Goal: Task Accomplishment & Management: Manage account settings

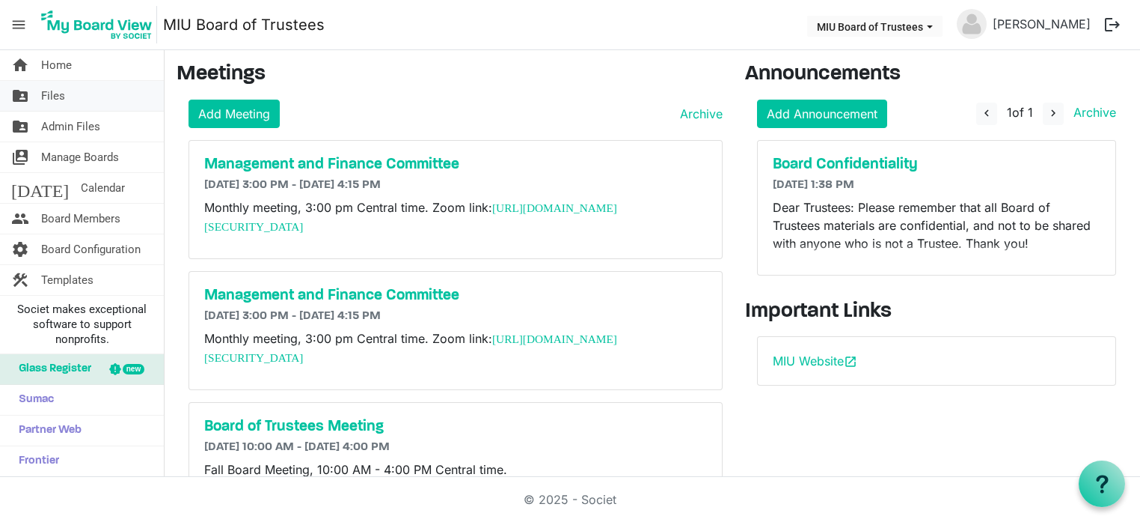
click at [58, 94] on span "Files" at bounding box center [53, 96] width 24 height 30
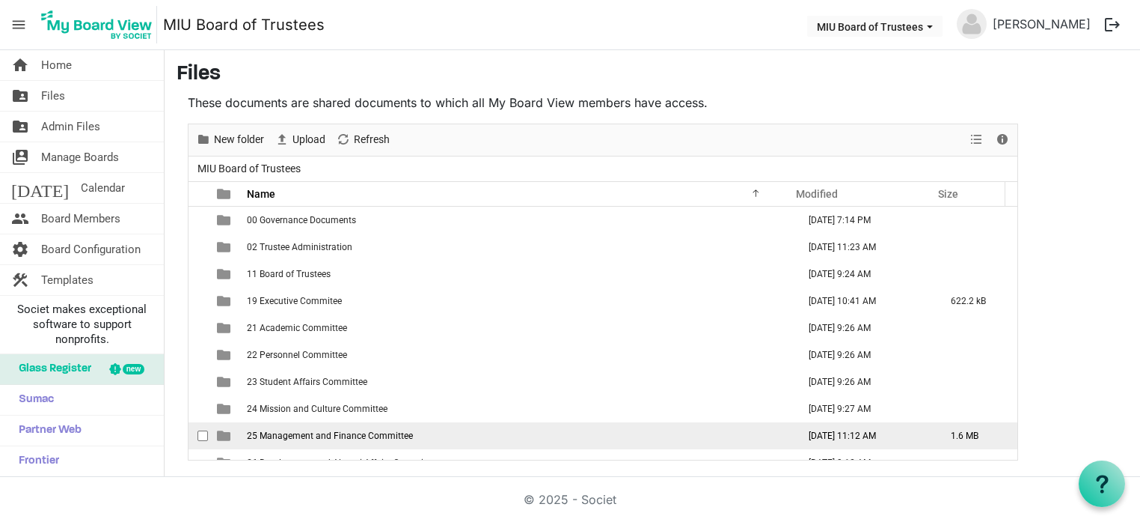
click at [301, 431] on span "25 Management and Finance Committee" at bounding box center [330, 435] width 166 height 10
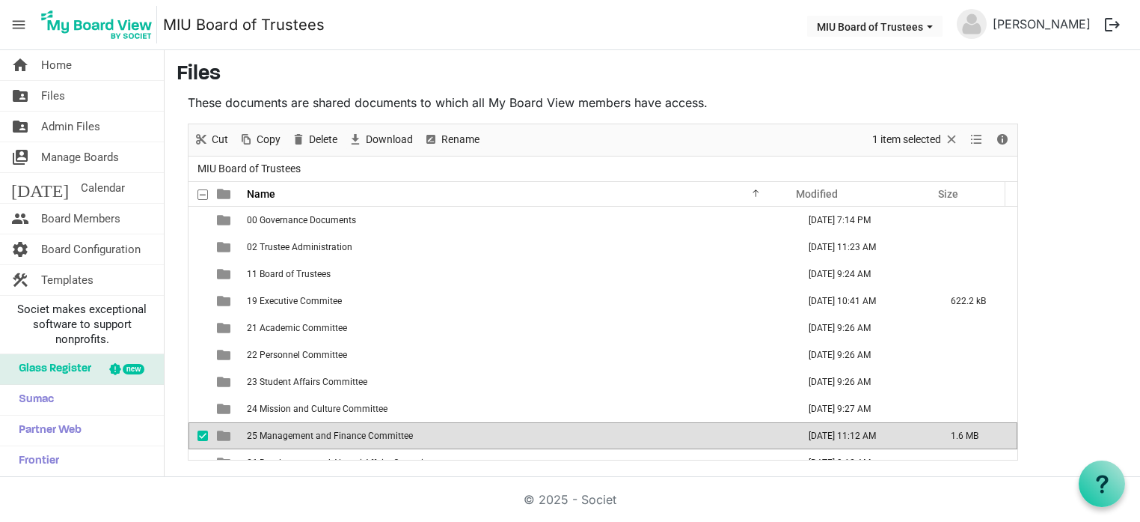
click at [301, 431] on span "25 Management and Finance Committee" at bounding box center [330, 435] width 166 height 10
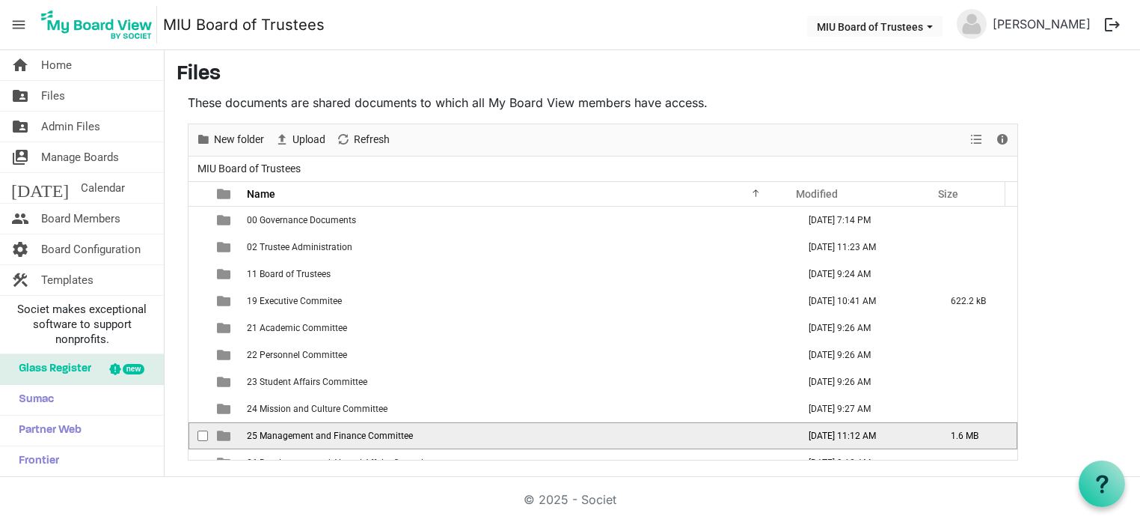
click at [301, 431] on span "25 Management and Finance Committee" at bounding box center [330, 435] width 166 height 10
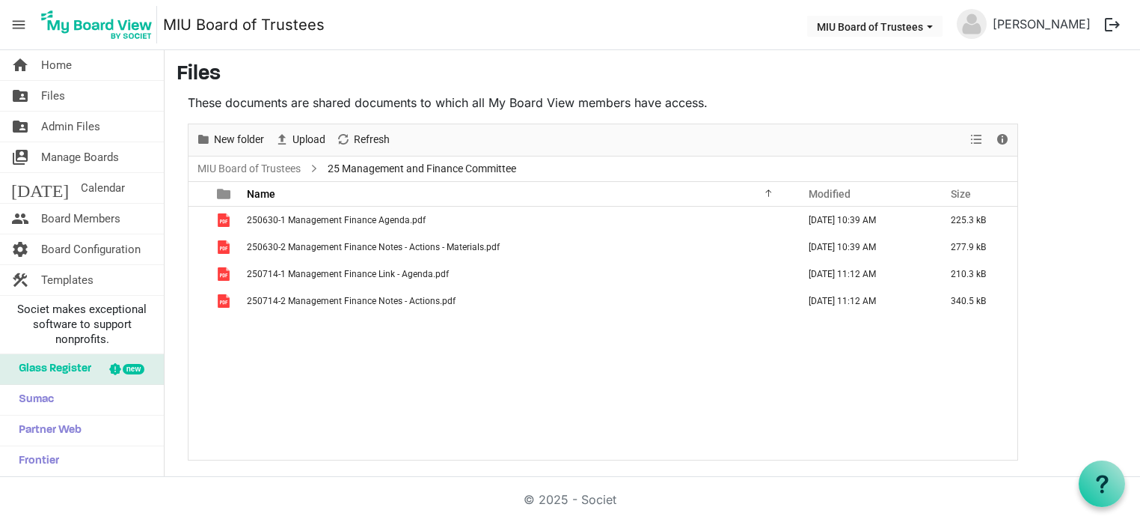
click at [819, 439] on div "250630-1 Management Finance Agenda.pdf August 06, 2025 10:39 AM 225.3 kB 250630…" at bounding box center [603, 333] width 829 height 253
click at [302, 140] on span "Upload" at bounding box center [309, 139] width 36 height 19
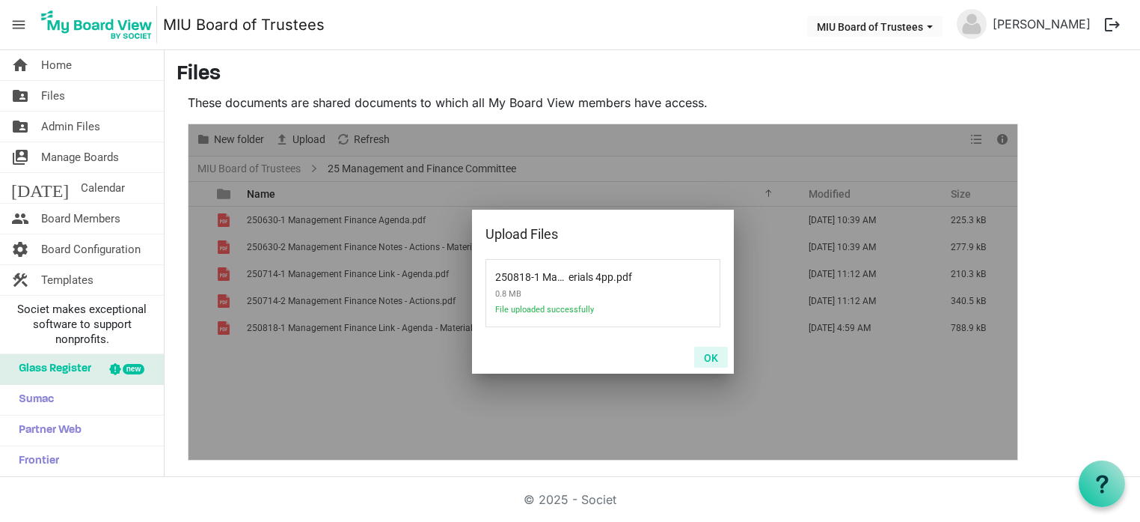
click at [712, 360] on button "OK" at bounding box center [711, 356] width 34 height 21
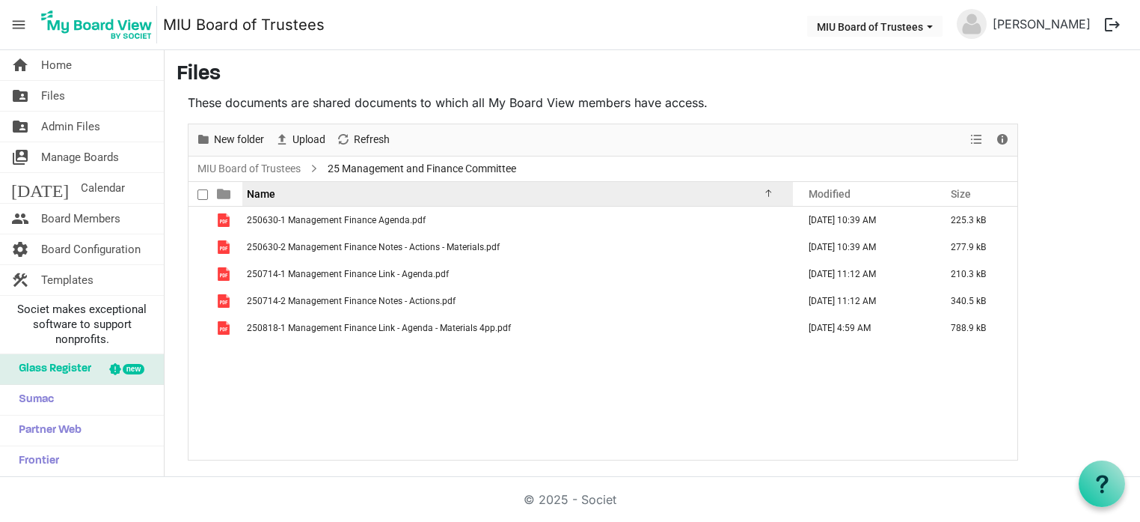
click at [311, 200] on div "Name" at bounding box center [512, 194] width 541 height 22
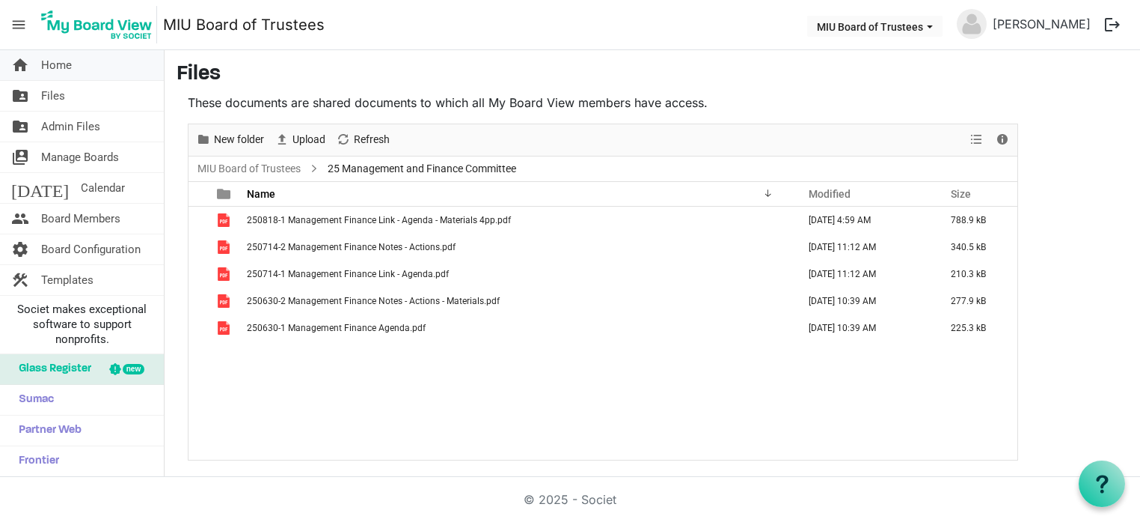
click at [51, 66] on span "Home" at bounding box center [56, 65] width 31 height 30
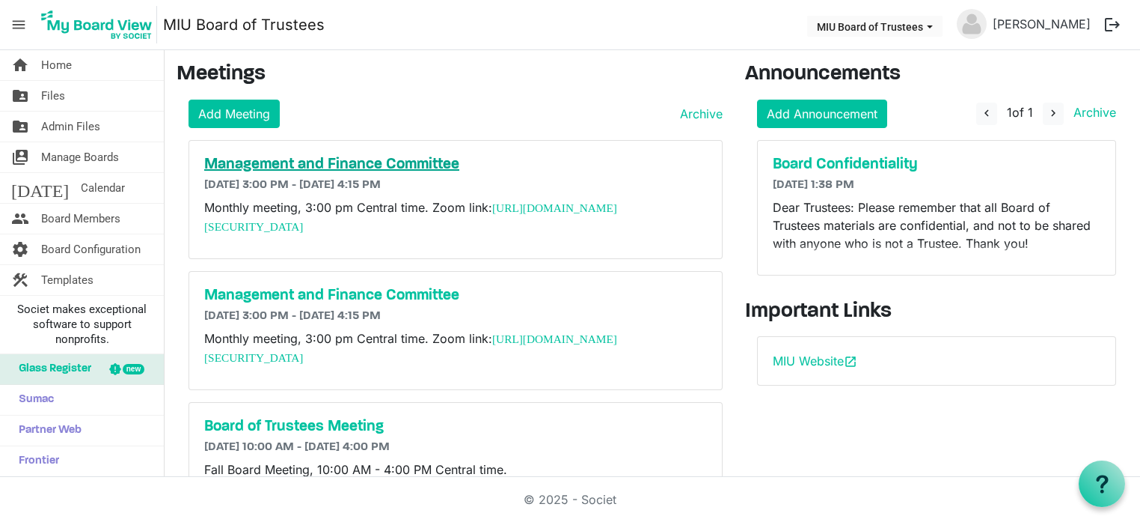
click at [242, 164] on h5 "Management and Finance Committee" at bounding box center [455, 165] width 503 height 18
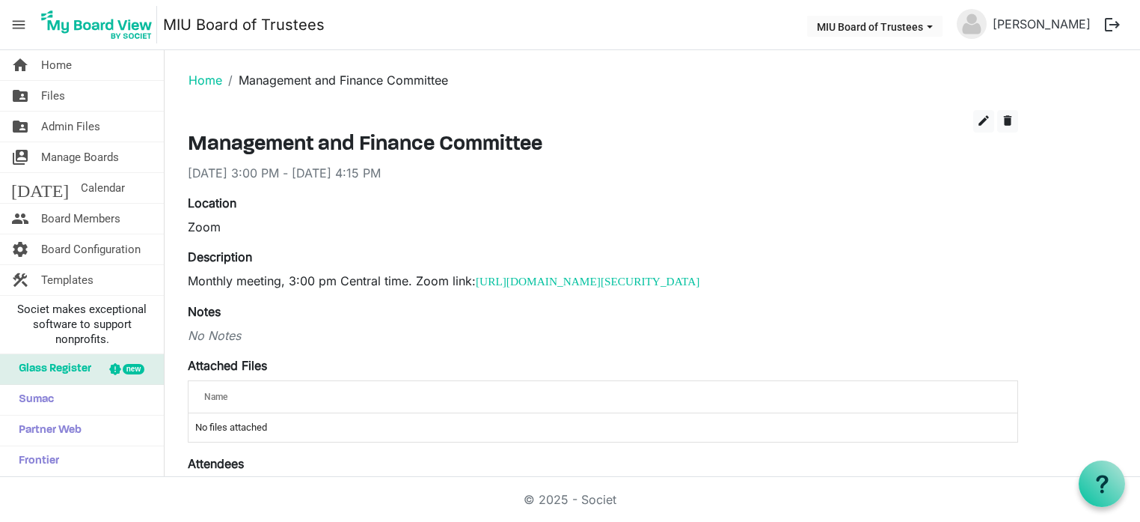
click at [206, 334] on div "No Notes" at bounding box center [603, 335] width 831 height 18
click at [248, 334] on div "No Notes" at bounding box center [603, 335] width 831 height 18
click at [983, 121] on span "edit" at bounding box center [983, 120] width 13 height 13
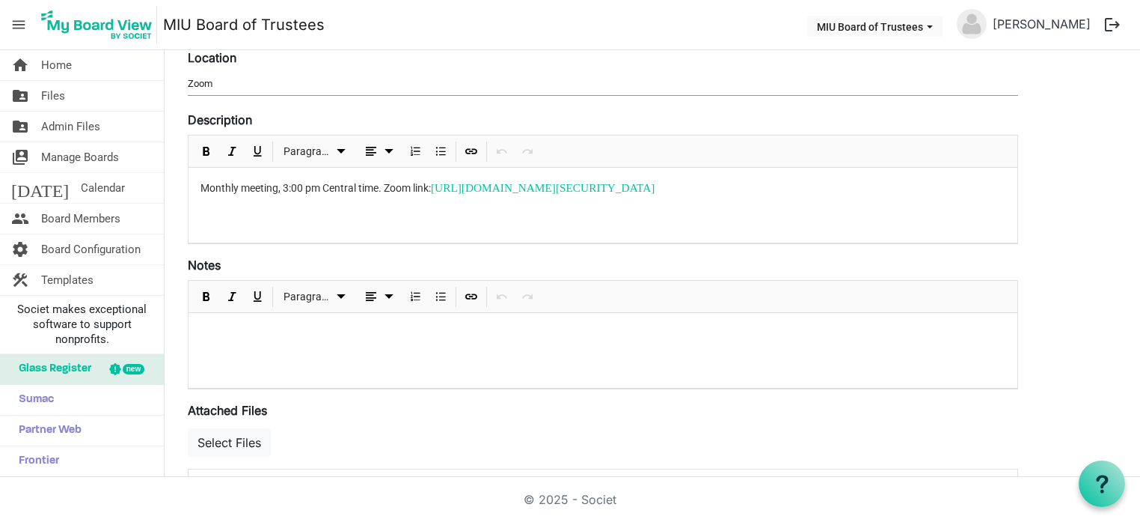
scroll to position [204, 0]
click at [309, 330] on p at bounding box center [603, 331] width 805 height 16
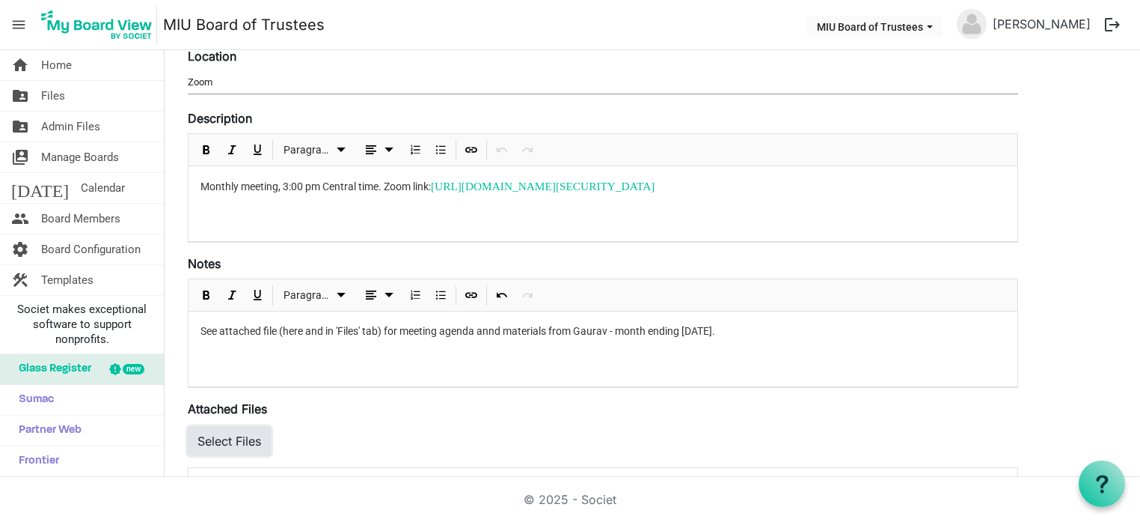
click at [238, 434] on button "Select Files" at bounding box center [229, 441] width 83 height 28
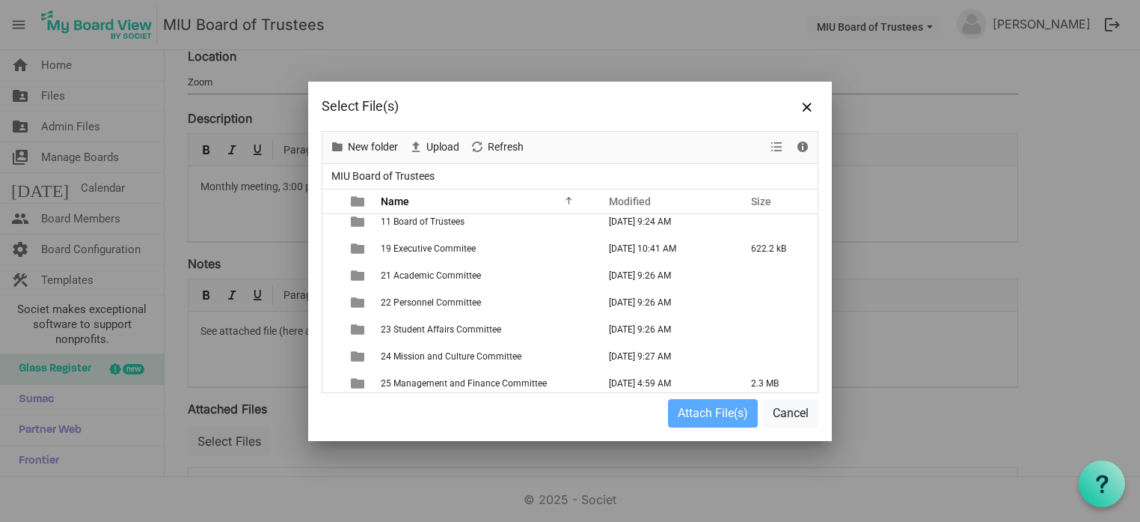
scroll to position [90, 0]
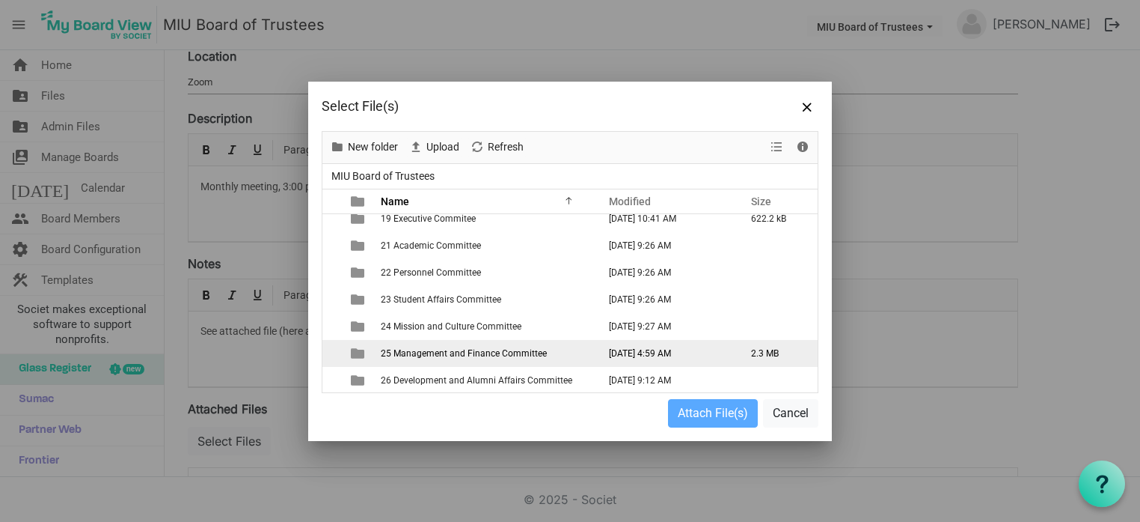
click at [513, 349] on span "25 Management and Finance Committee" at bounding box center [464, 353] width 166 height 10
click at [497, 352] on span "25 Management and Finance Committee" at bounding box center [464, 353] width 166 height 10
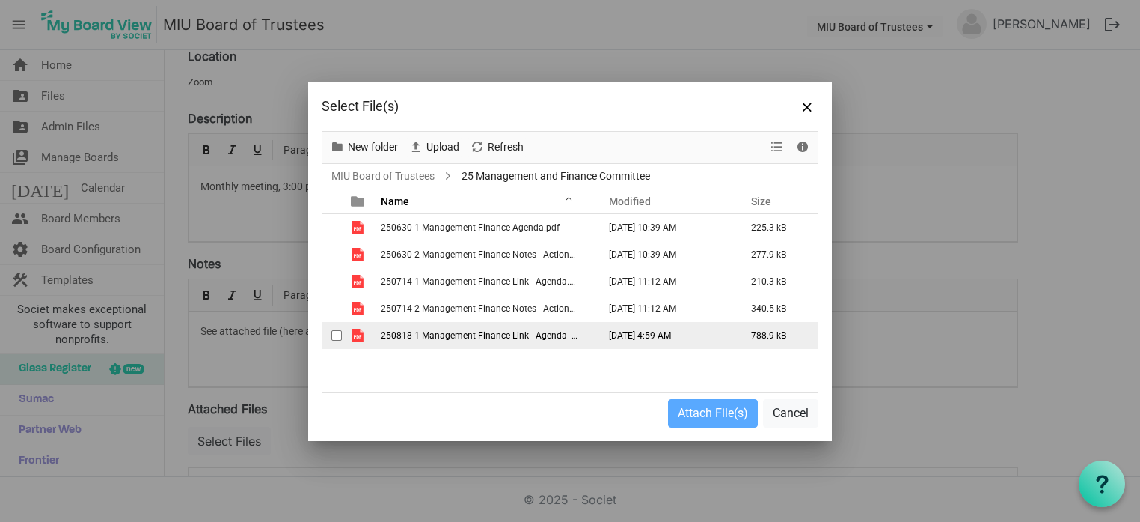
click at [437, 330] on span "250818-1 Management Finance Link - Agenda - Materials 4pp.pdf" at bounding box center [513, 335] width 264 height 10
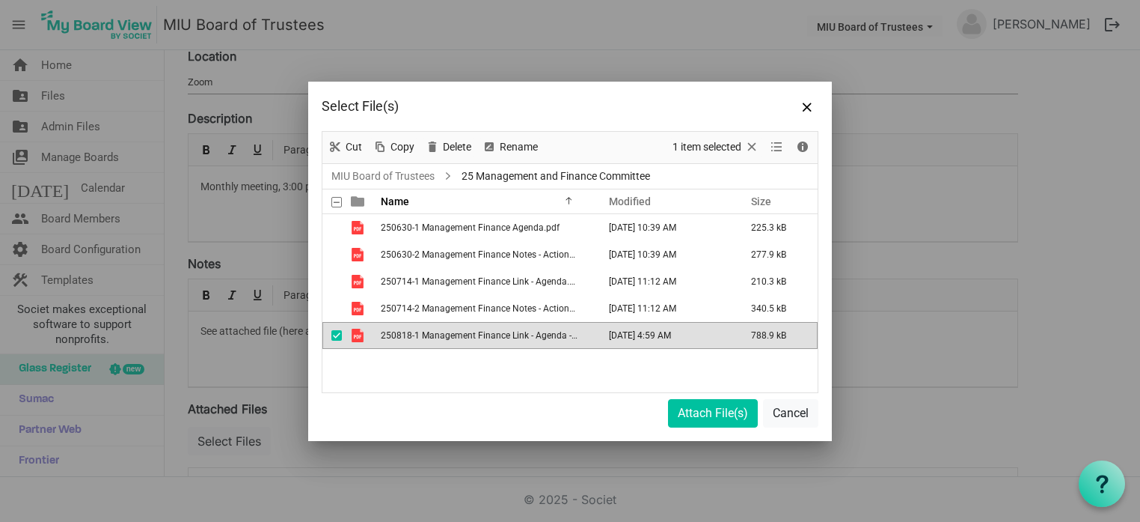
click at [437, 330] on span "250818-1 Management Finance Link - Agenda - Materials 4pp.pdf" at bounding box center [513, 335] width 264 height 10
click at [732, 412] on button "Attach File(s)" at bounding box center [713, 413] width 90 height 28
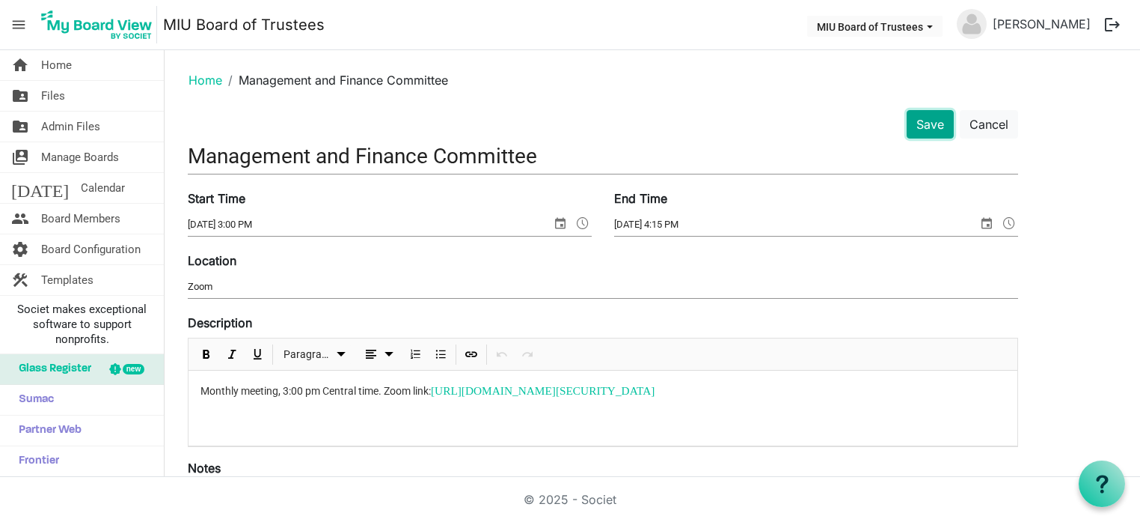
click at [932, 130] on button "Save" at bounding box center [930, 124] width 47 height 28
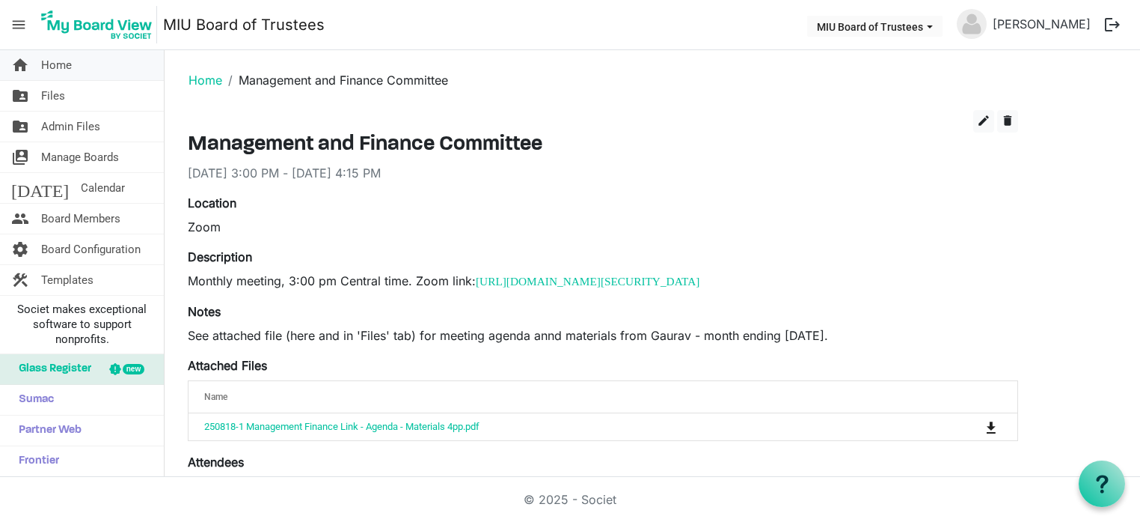
click at [51, 65] on span "Home" at bounding box center [56, 65] width 31 height 30
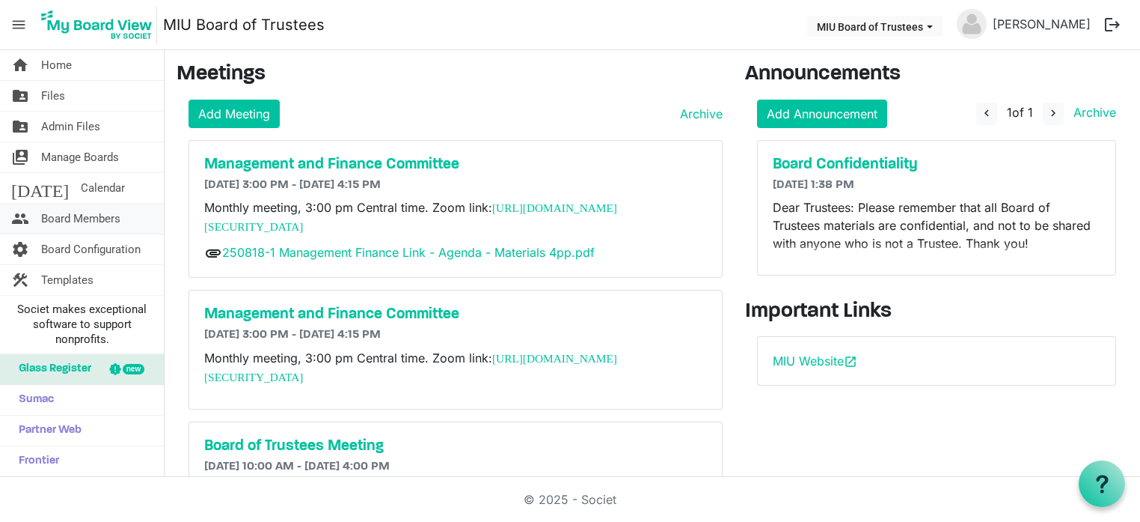
click at [70, 222] on span "Board Members" at bounding box center [80, 219] width 79 height 30
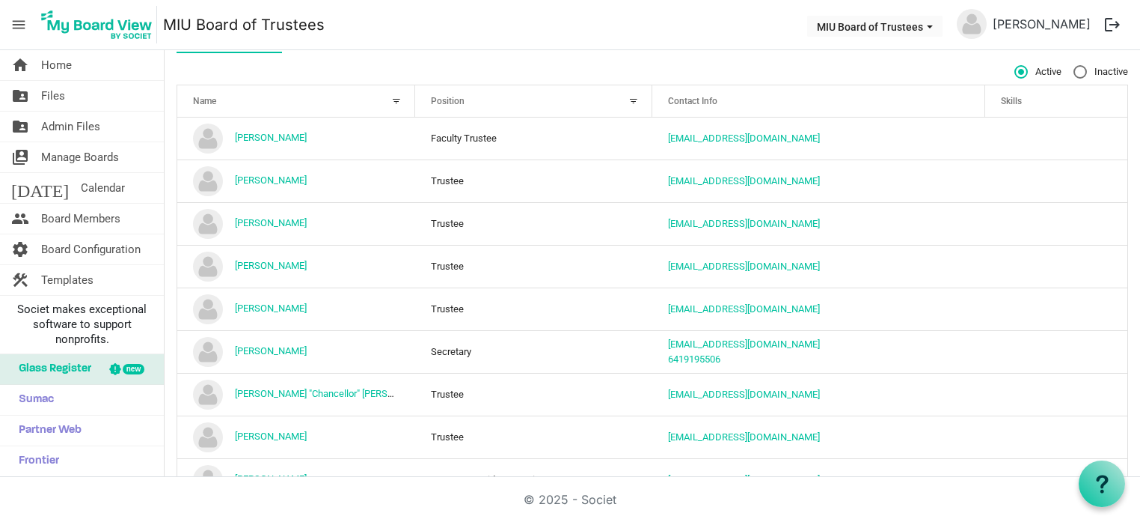
scroll to position [87, 0]
